Goal: Task Accomplishment & Management: Complete application form

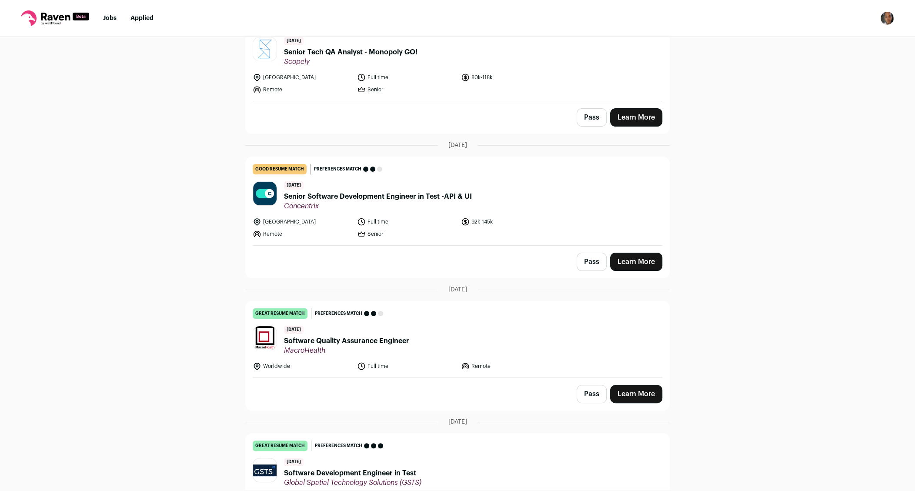
scroll to position [115, 0]
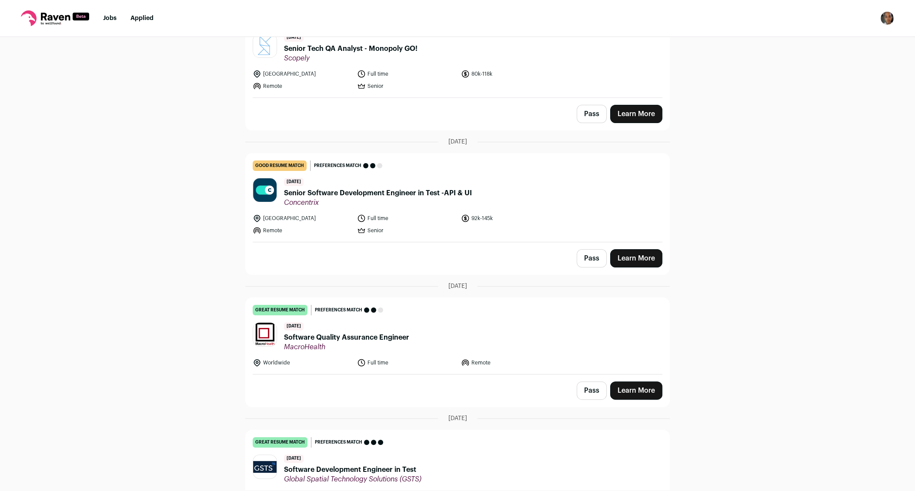
click at [631, 254] on link "Learn More" at bounding box center [636, 258] width 52 height 18
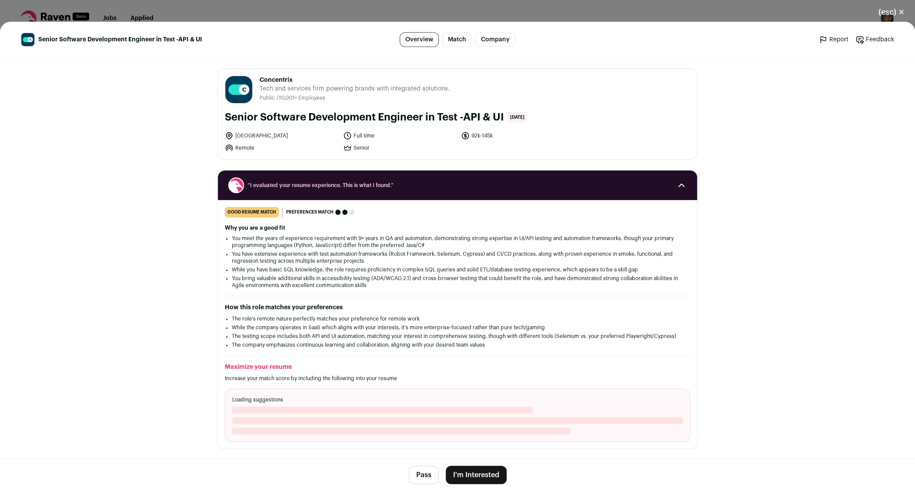
click at [471, 476] on button "I'm Interested" at bounding box center [476, 475] width 61 height 18
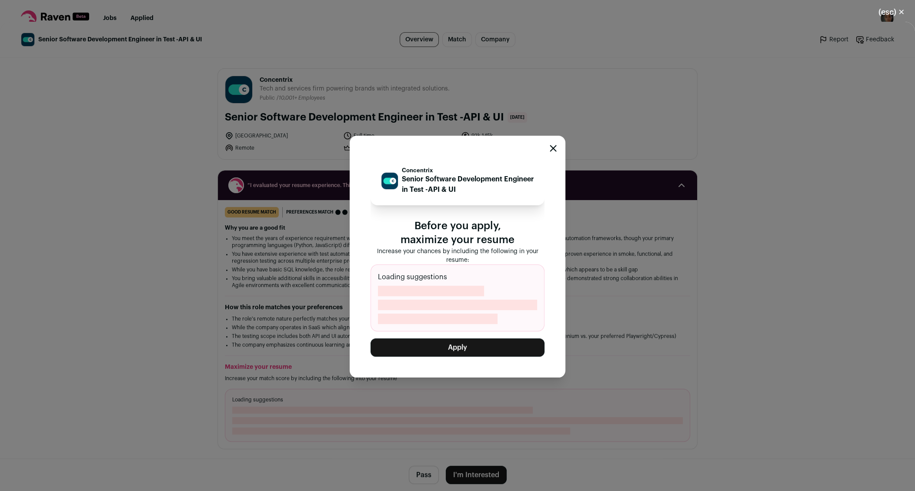
click at [441, 342] on button "Apply" at bounding box center [458, 348] width 174 height 18
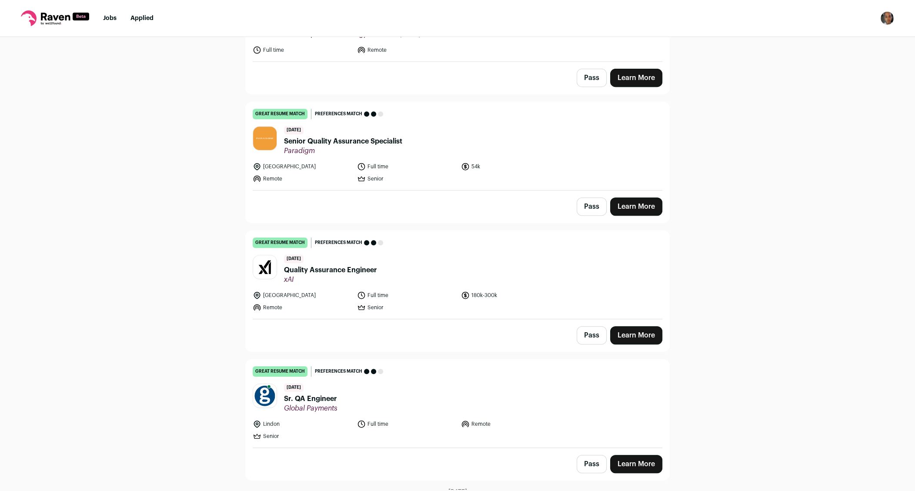
scroll to position [424, 0]
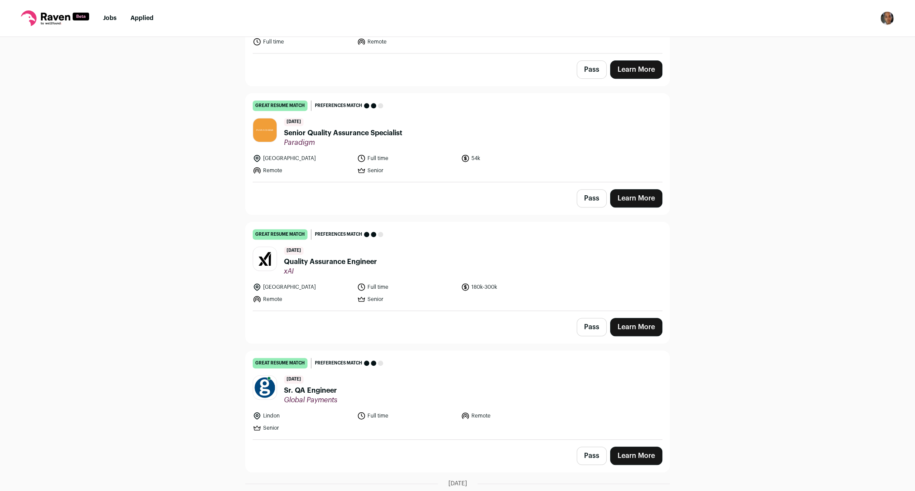
click at [639, 320] on link "Learn More" at bounding box center [636, 327] width 52 height 18
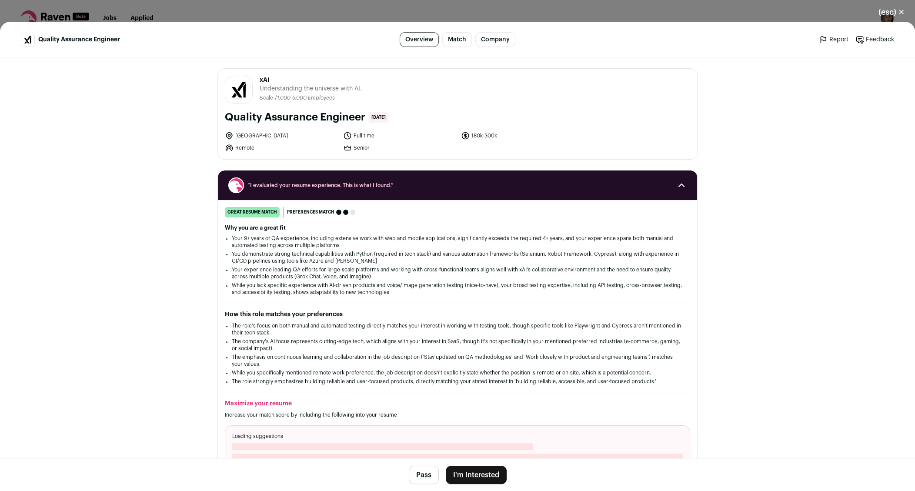
click at [482, 478] on button "I'm Interested" at bounding box center [476, 475] width 61 height 18
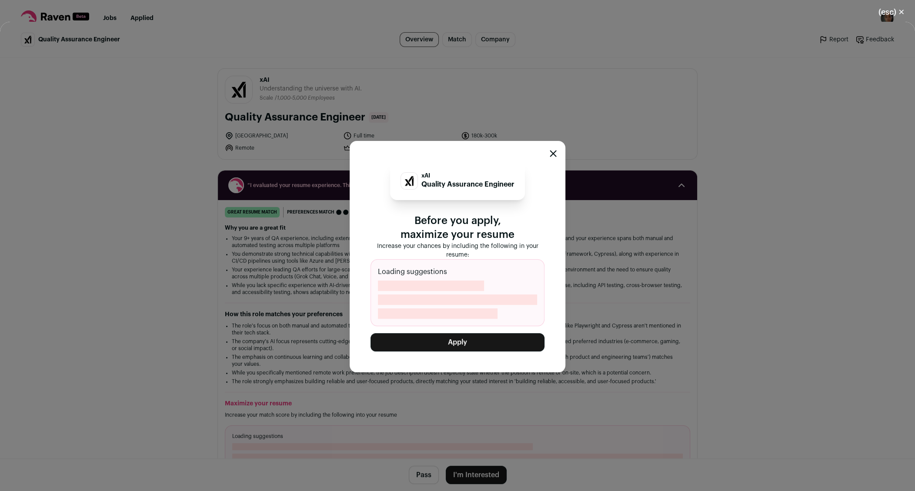
click at [446, 343] on button "Apply" at bounding box center [458, 342] width 174 height 18
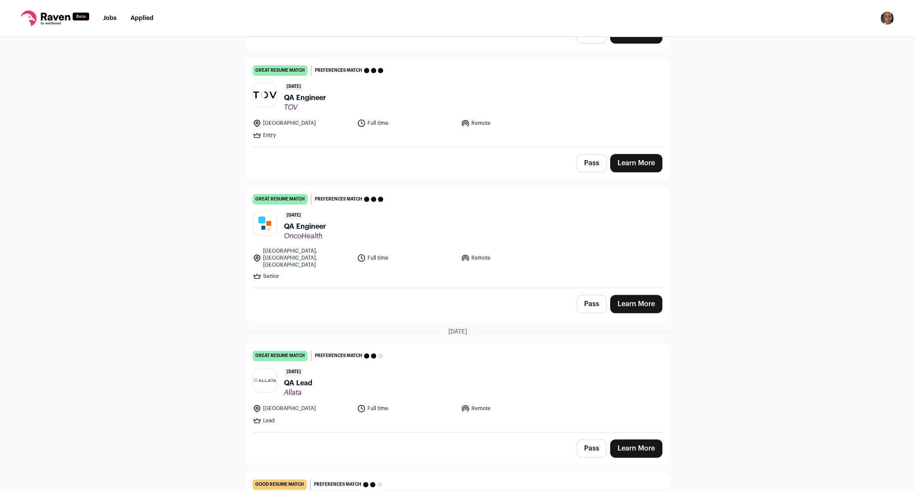
scroll to position [1101, 0]
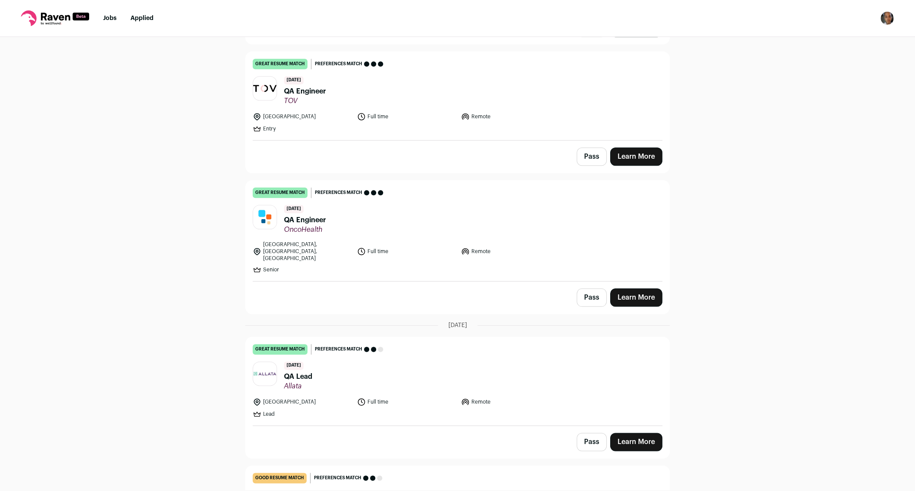
click at [640, 288] on link "Learn More" at bounding box center [636, 297] width 52 height 18
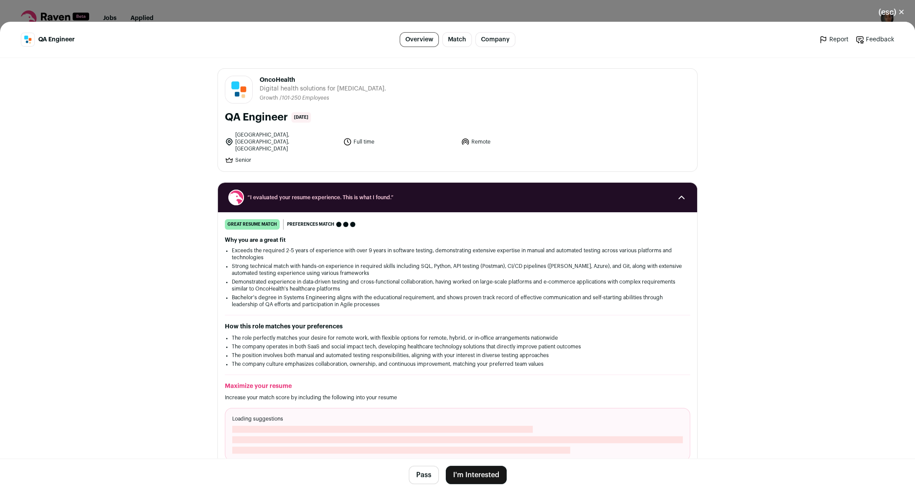
click at [477, 479] on button "I'm Interested" at bounding box center [476, 475] width 61 height 18
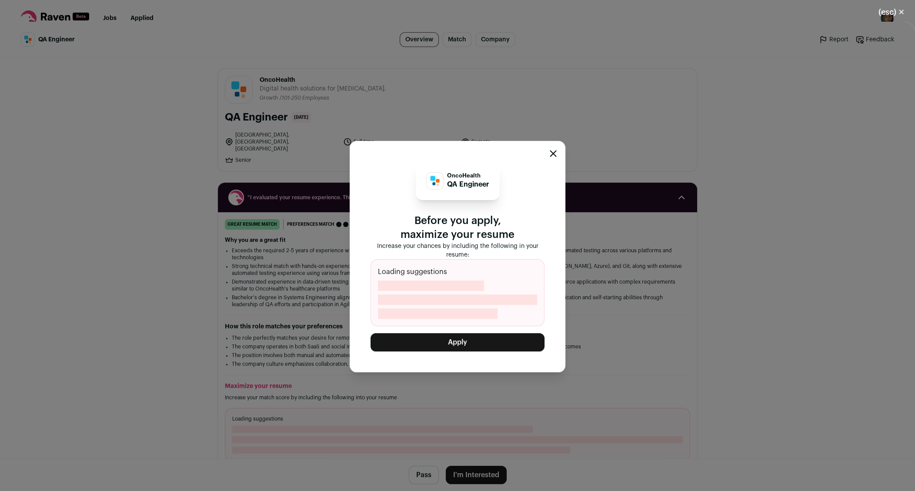
click at [444, 349] on button "Apply" at bounding box center [458, 342] width 174 height 18
